Goal: Information Seeking & Learning: Check status

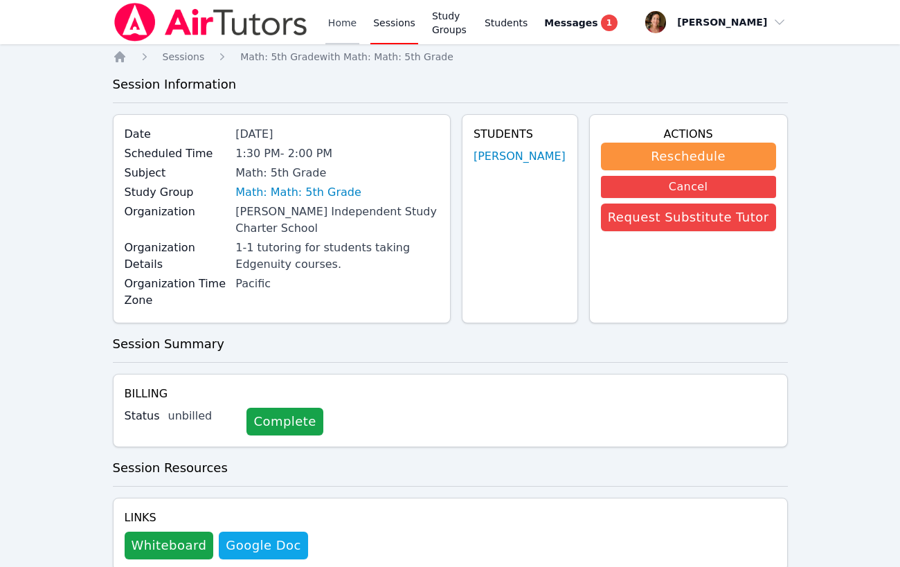
click at [348, 20] on link "Home" at bounding box center [343, 22] width 34 height 44
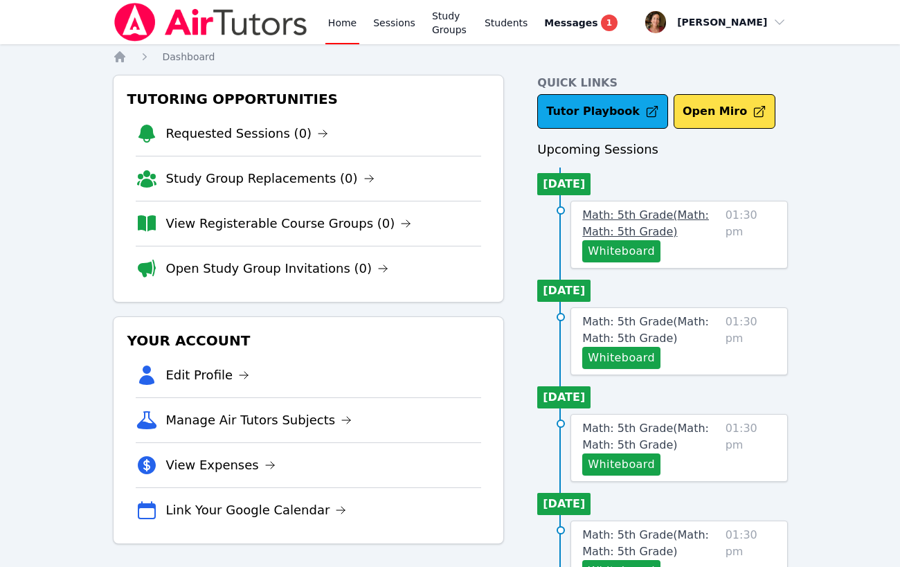
click at [639, 220] on span "Math: 5th Grade ( Math: Math: 5th Grade )" at bounding box center [646, 223] width 127 height 30
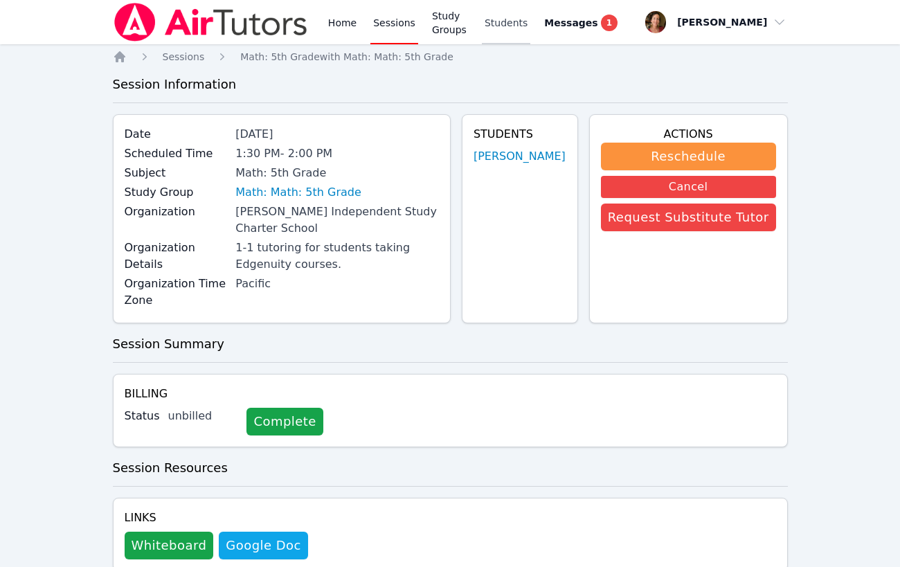
click at [520, 23] on link "Students" at bounding box center [506, 22] width 48 height 44
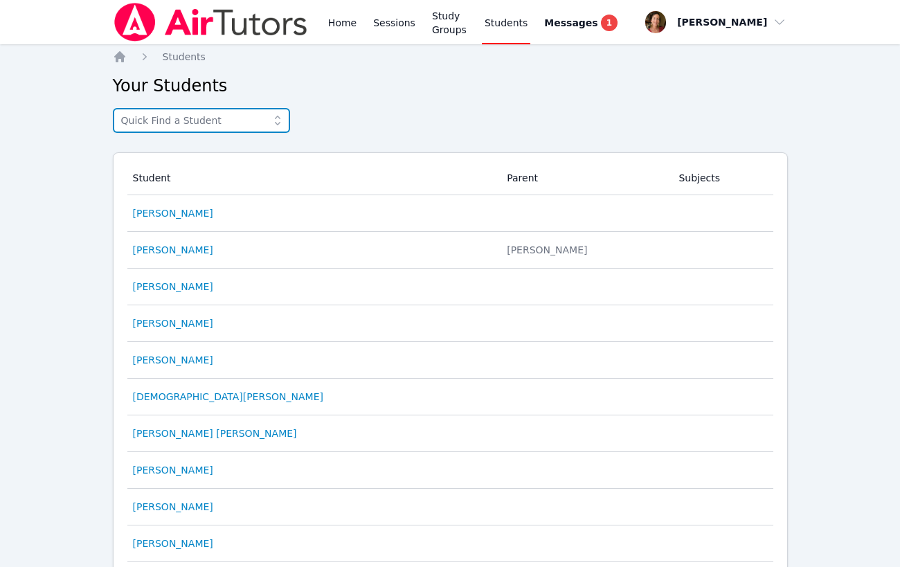
click at [151, 130] on input "text" at bounding box center [201, 120] width 177 height 25
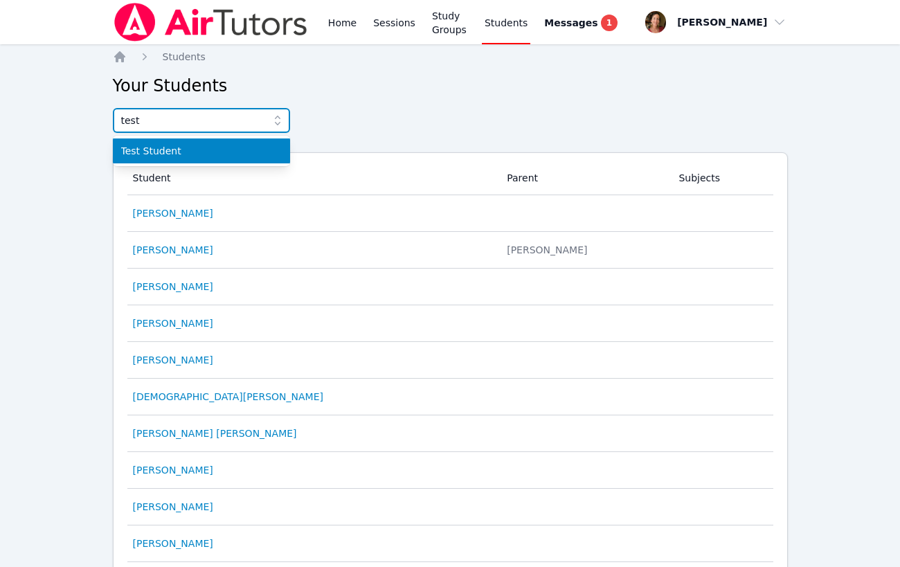
type input "test"
click at [135, 148] on span "Test Student" at bounding box center [201, 151] width 161 height 14
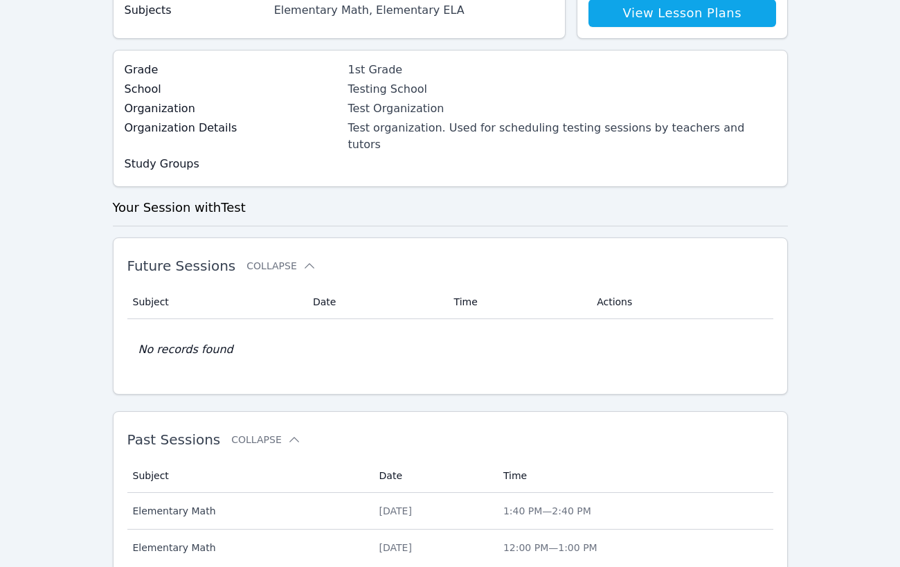
scroll to position [223, 0]
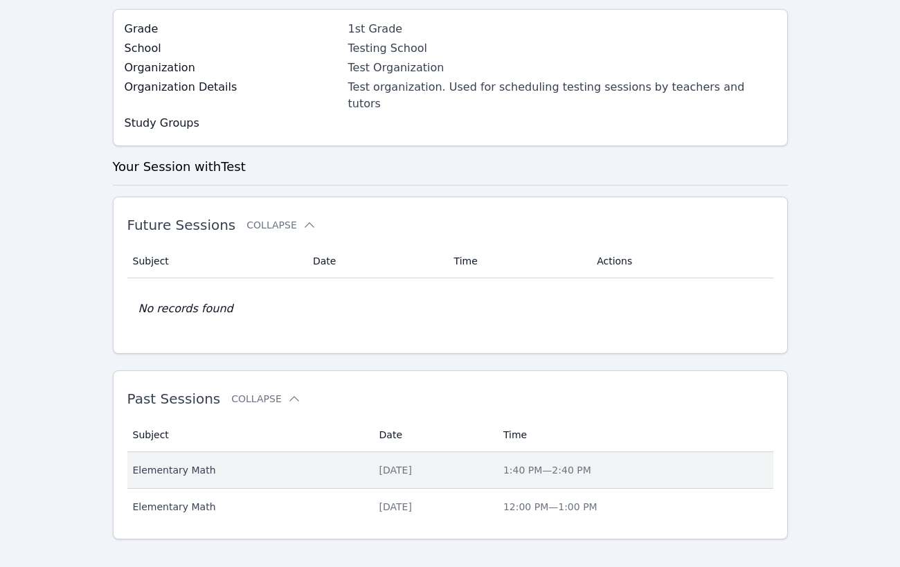
click at [187, 463] on span "Elementary Math" at bounding box center [248, 470] width 230 height 14
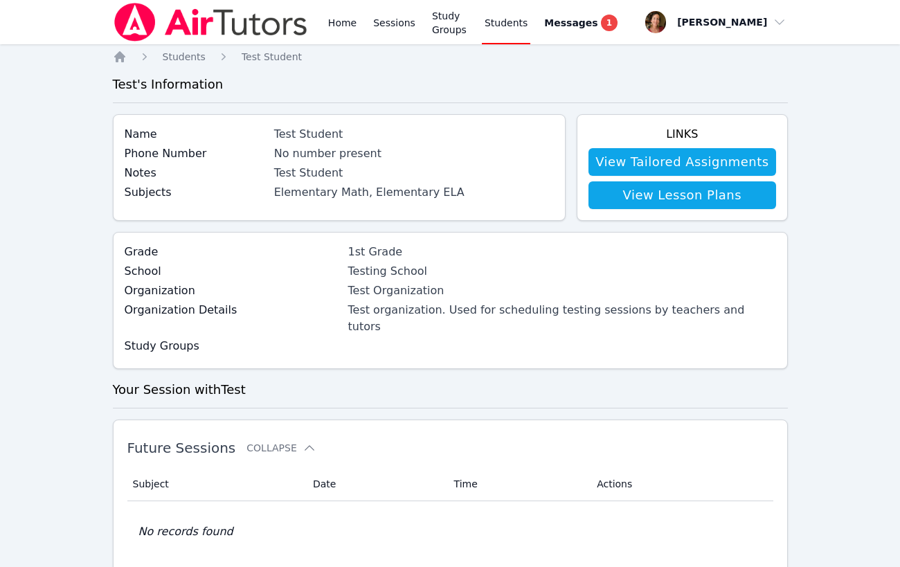
scroll to position [223, 0]
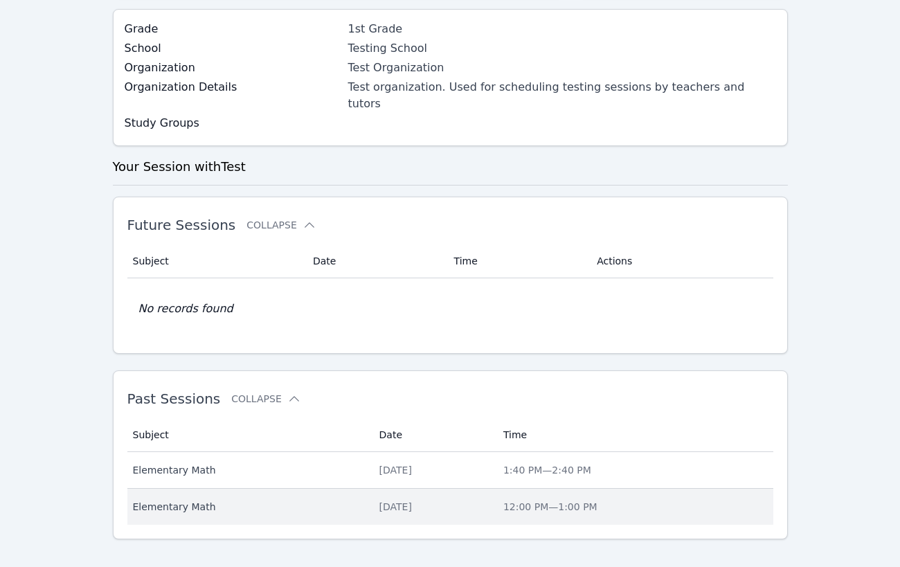
click at [175, 500] on span "Elementary Math" at bounding box center [248, 507] width 230 height 14
